Goal: Task Accomplishment & Management: Use online tool/utility

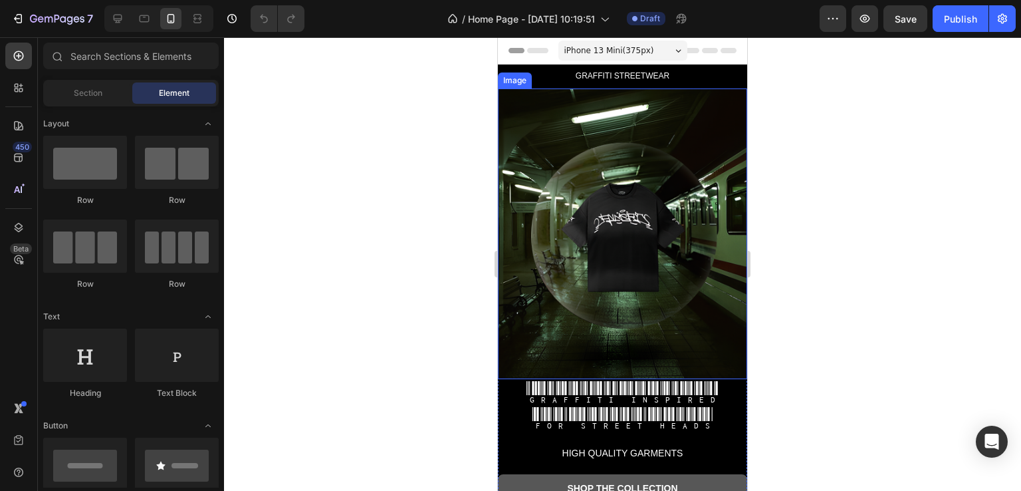
click at [610, 233] on img at bounding box center [622, 233] width 249 height 291
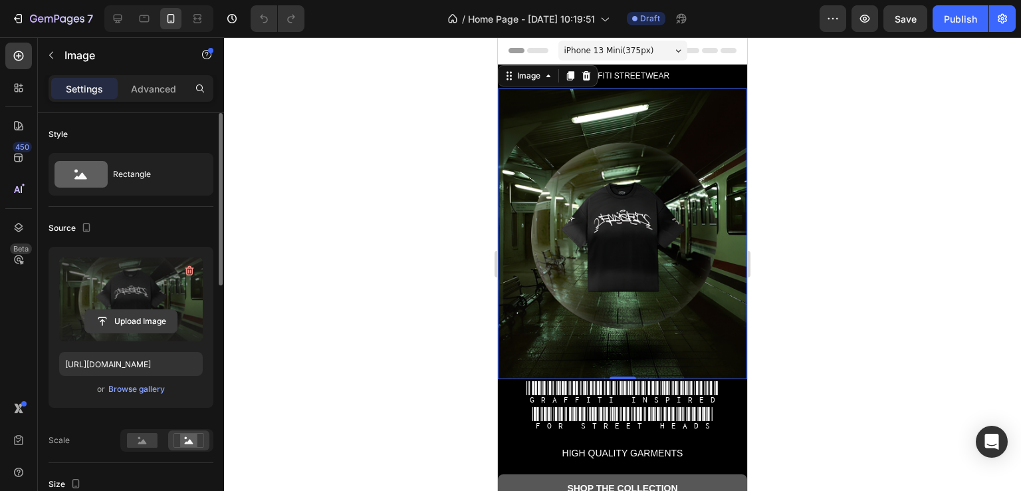
click at [129, 321] on input "file" at bounding box center [131, 321] width 92 height 23
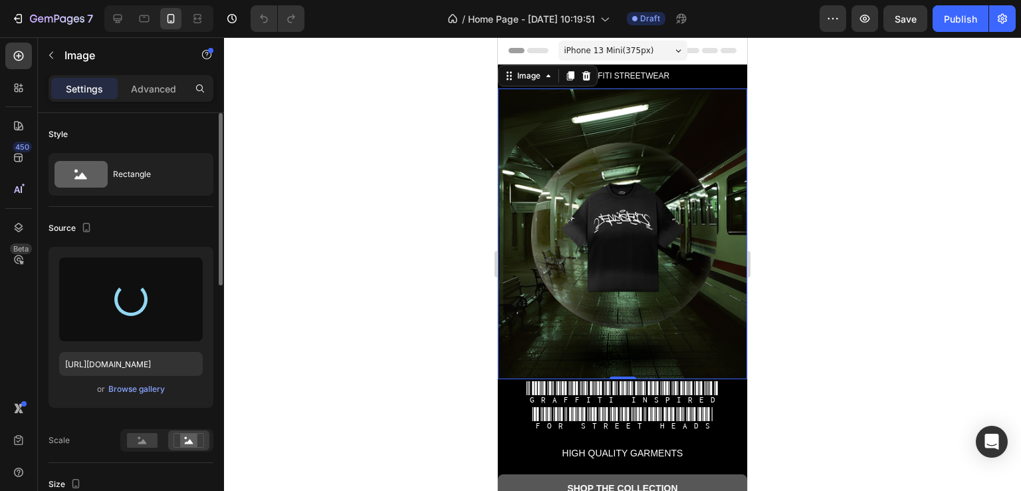
type input "[URL][DOMAIN_NAME]"
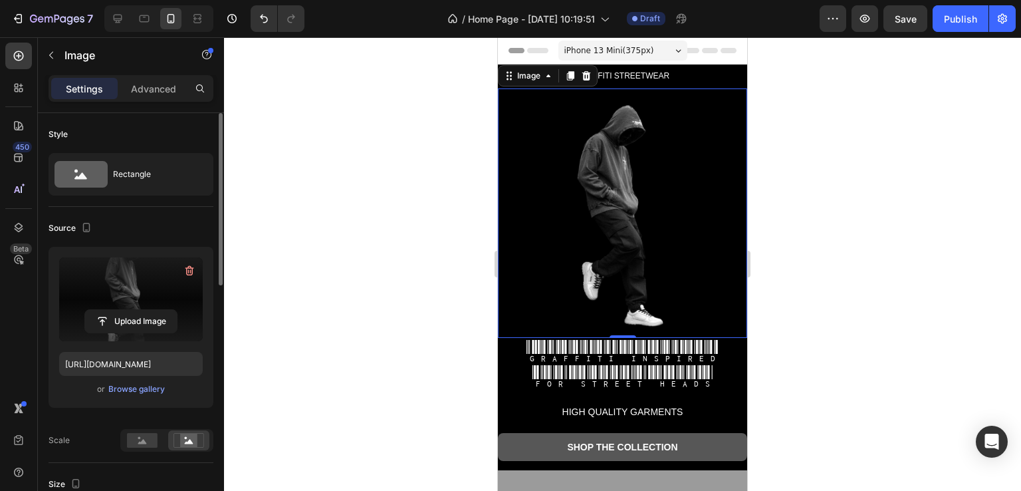
click at [875, 270] on div at bounding box center [622, 264] width 797 height 454
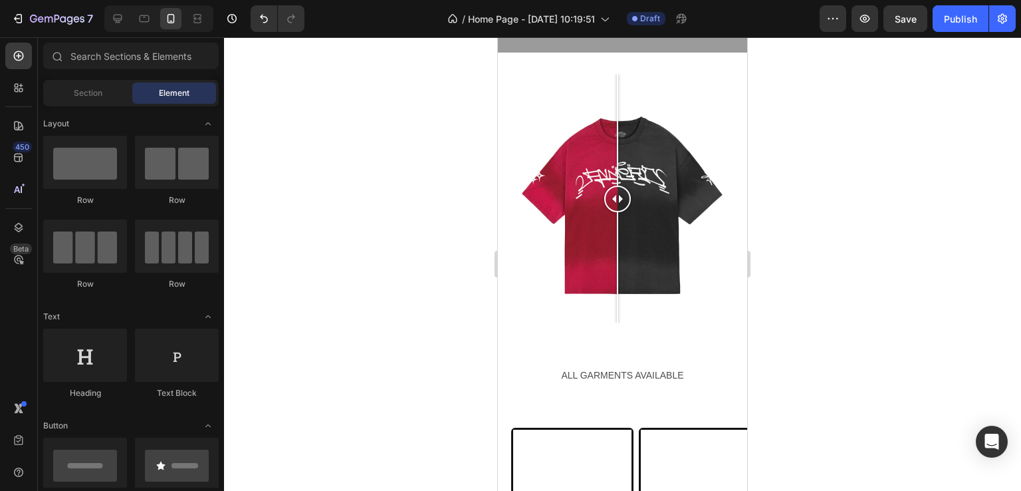
scroll to position [532, 0]
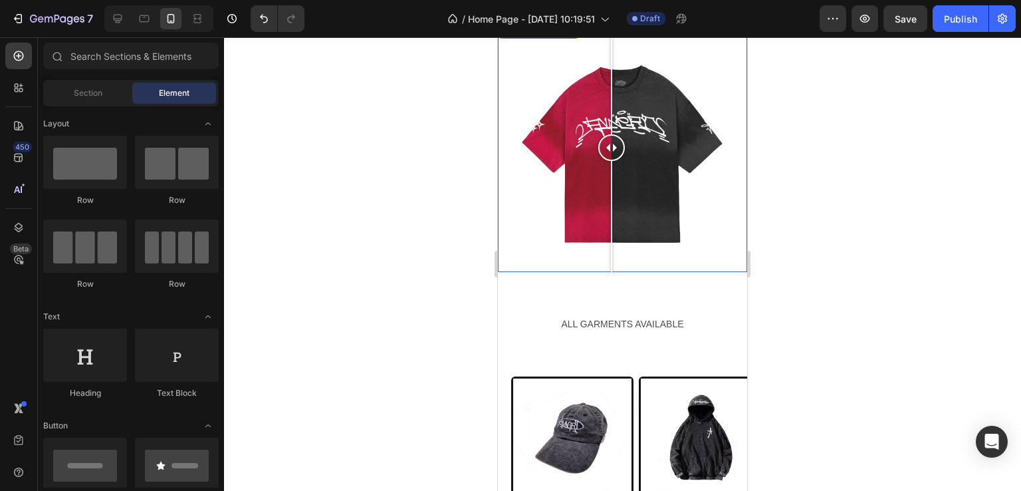
drag, startPoint x: 622, startPoint y: 134, endPoint x: 616, endPoint y: 163, distance: 29.7
click at [616, 163] on div at bounding box center [611, 147] width 27 height 249
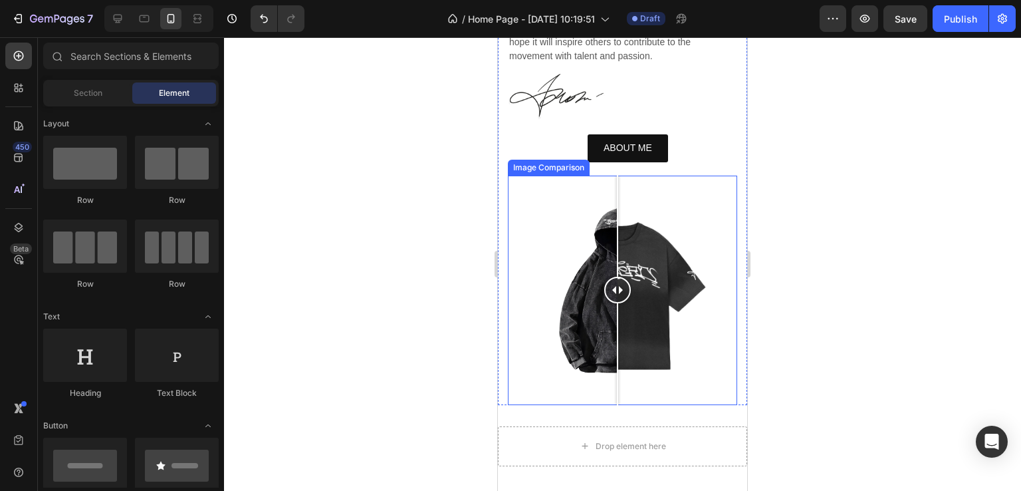
scroll to position [2128, 0]
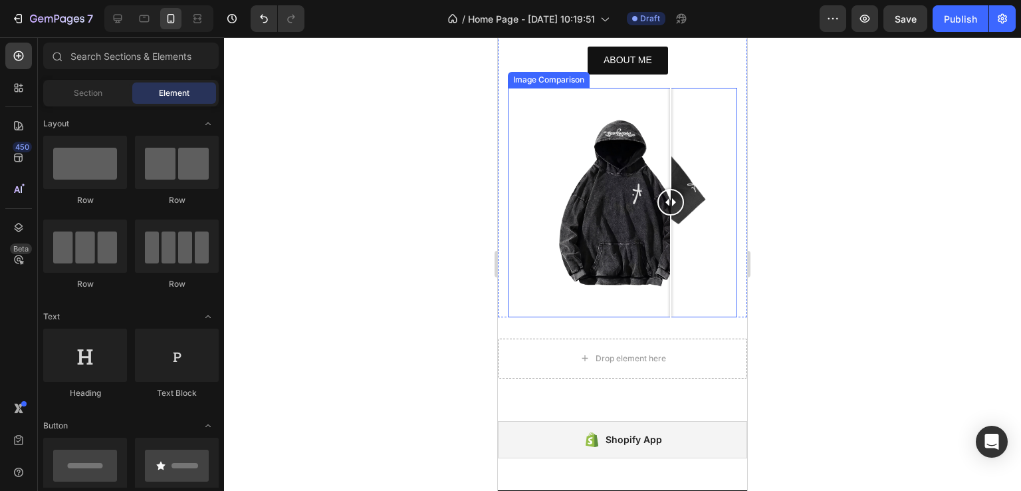
drag, startPoint x: 618, startPoint y: 206, endPoint x: 674, endPoint y: 235, distance: 62.8
click at [674, 235] on div at bounding box center [671, 202] width 27 height 229
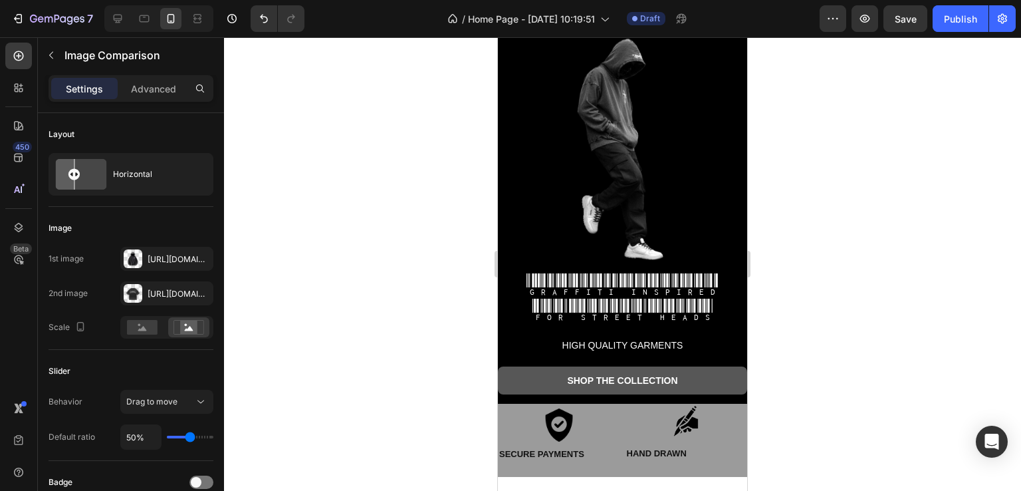
scroll to position [0, 0]
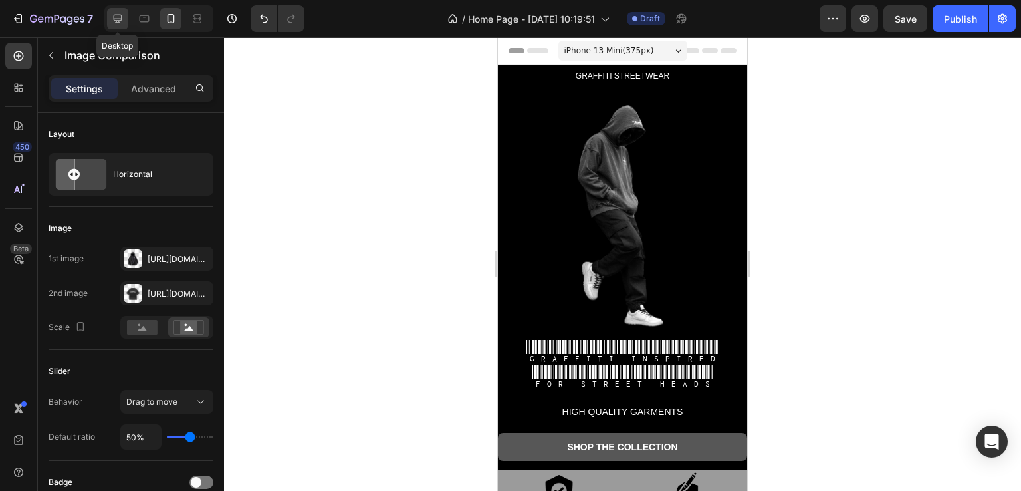
click at [114, 16] on icon at bounding box center [118, 19] width 9 height 9
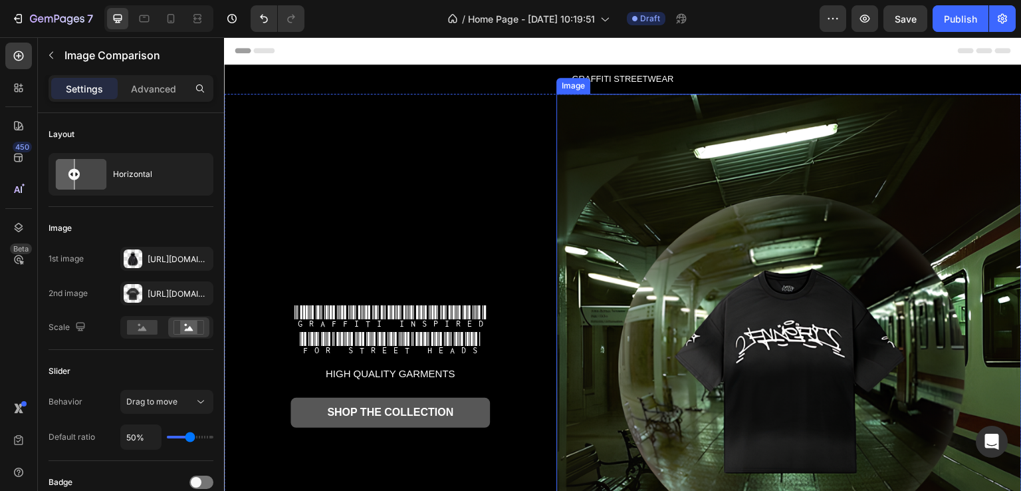
scroll to position [133, 0]
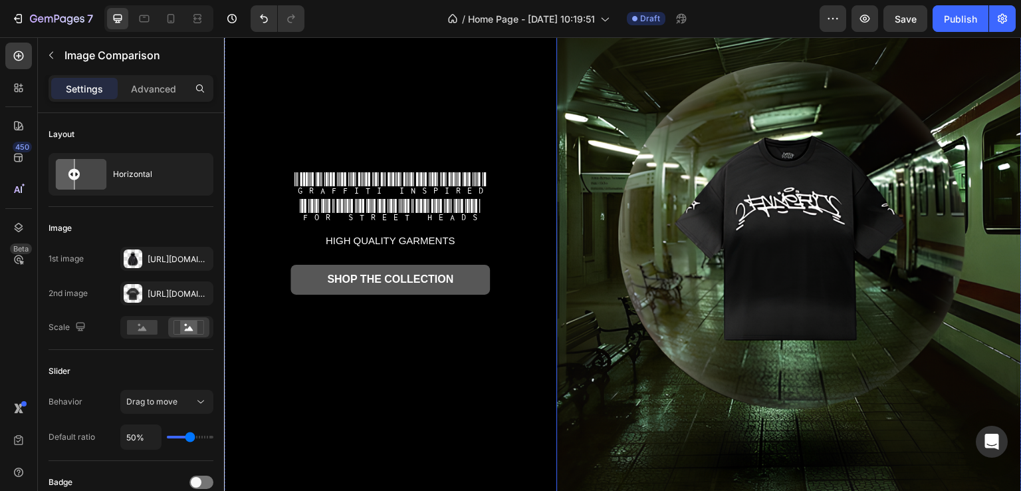
click at [775, 257] on img at bounding box center [789, 232] width 465 height 543
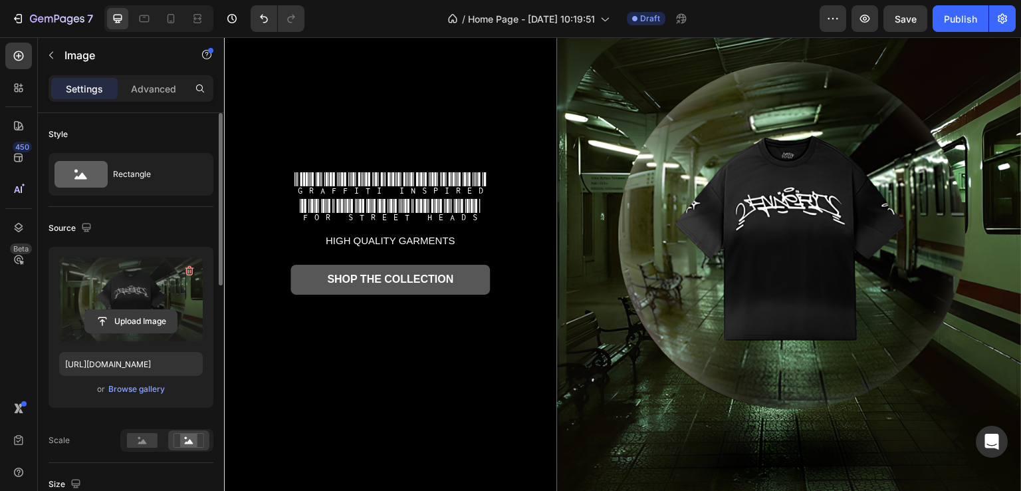
click at [133, 320] on input "file" at bounding box center [131, 321] width 92 height 23
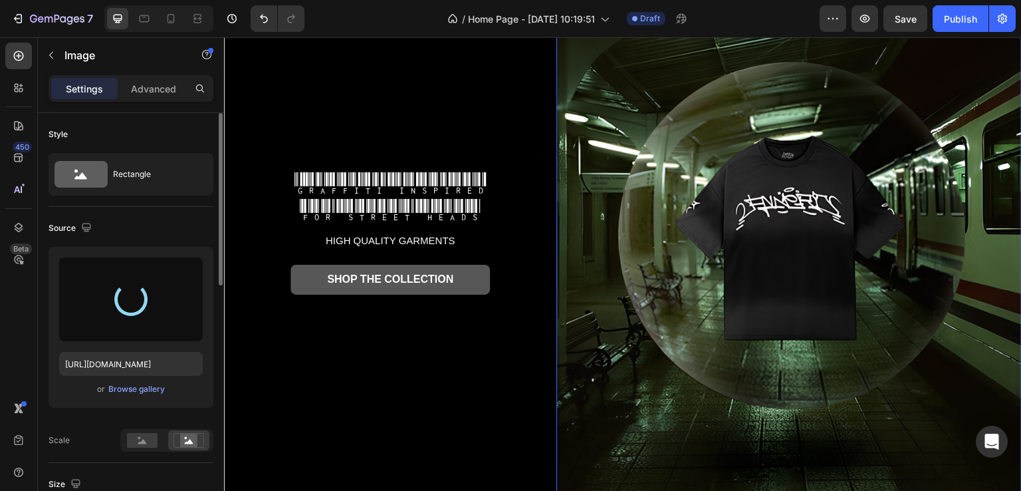
type input "[URL][DOMAIN_NAME]"
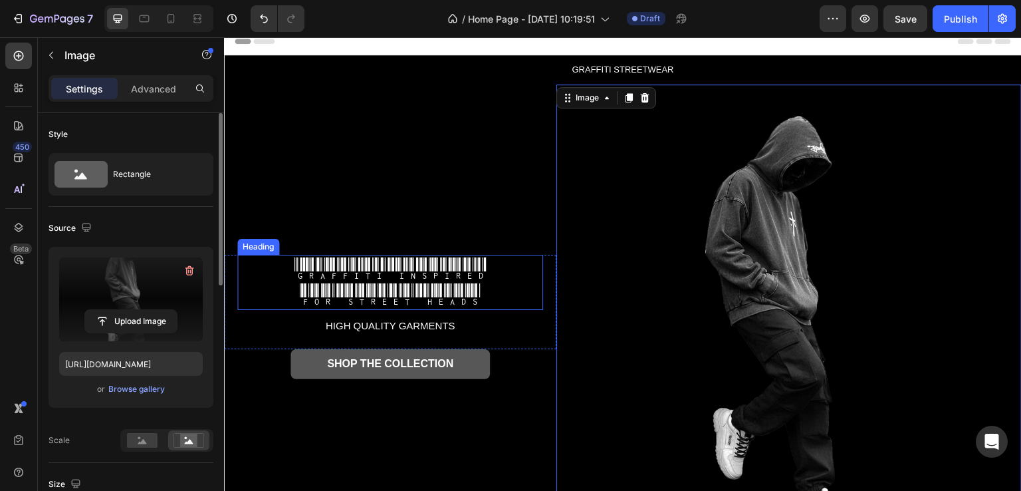
scroll to position [0, 0]
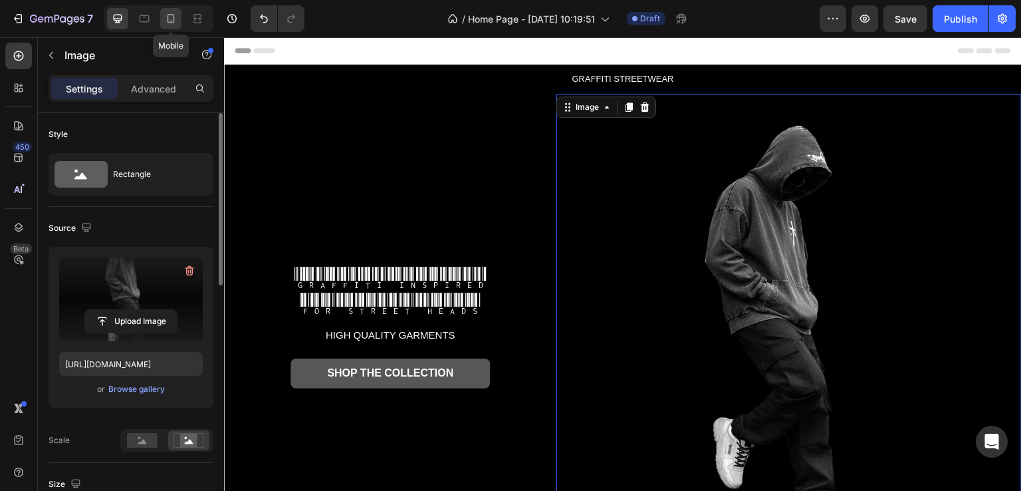
click at [173, 21] on icon at bounding box center [171, 18] width 7 height 9
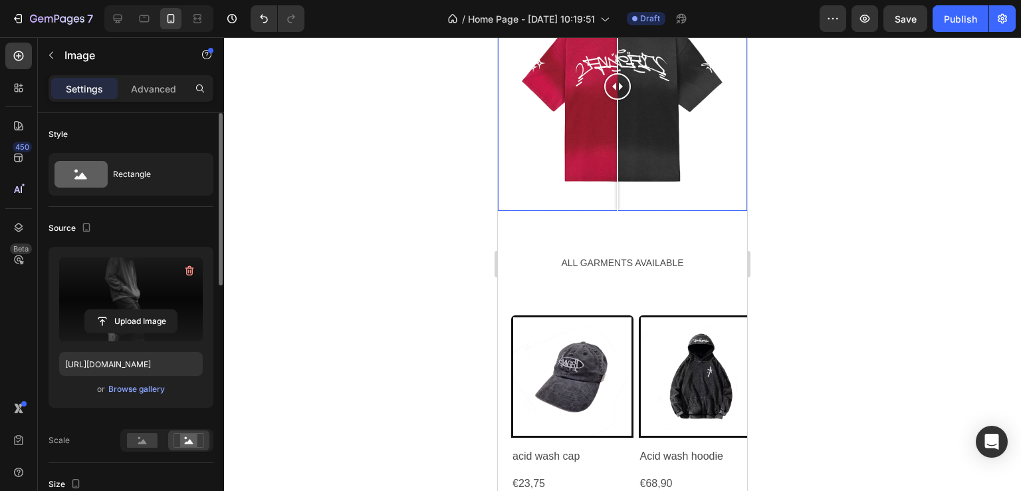
scroll to position [669, 0]
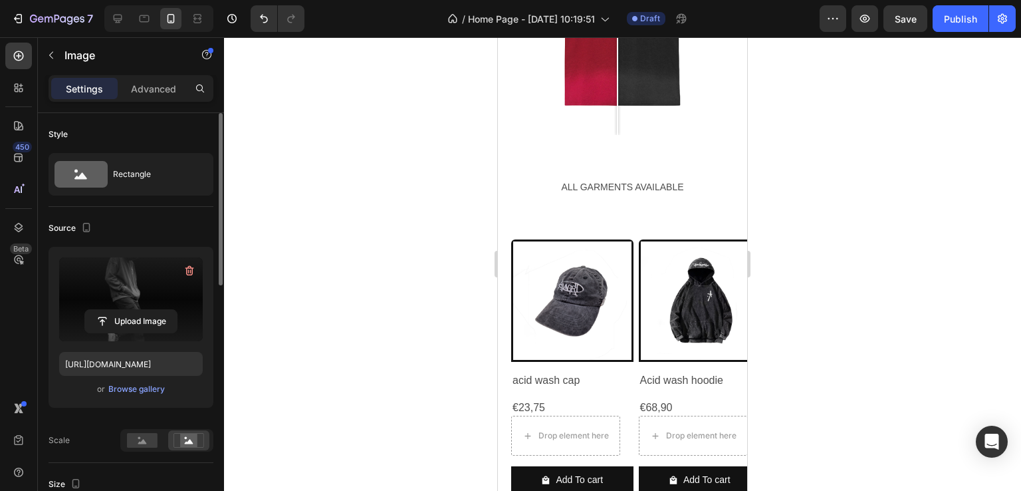
drag, startPoint x: 0, startPoint y: 315, endPoint x: 0, endPoint y: 516, distance: 200.8
click at [0, 0] on html "7 / Home Page - [DATE] 10:19:51 Draft Preview Save Publish 450 Beta Sections(18…" at bounding box center [510, 0] width 1021 height 0
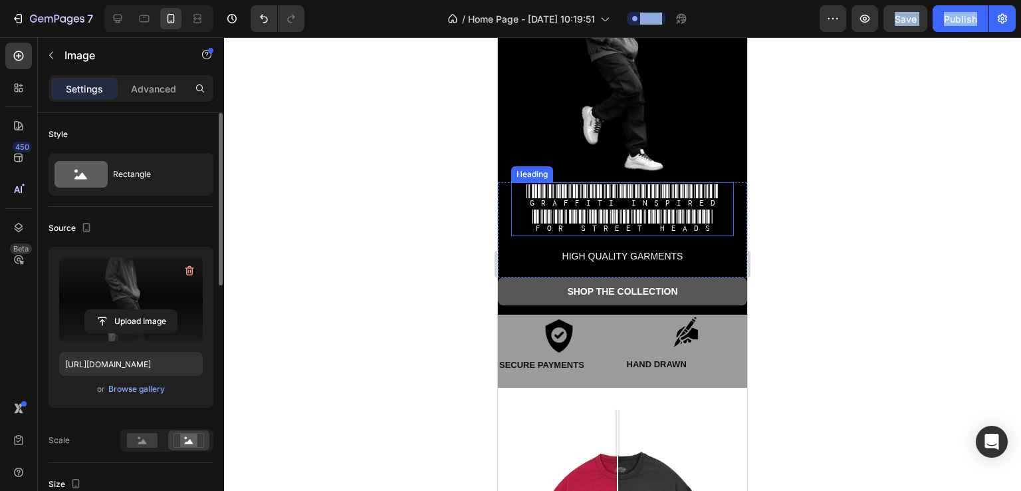
scroll to position [199, 0]
